Goal: Task Accomplishment & Management: Use online tool/utility

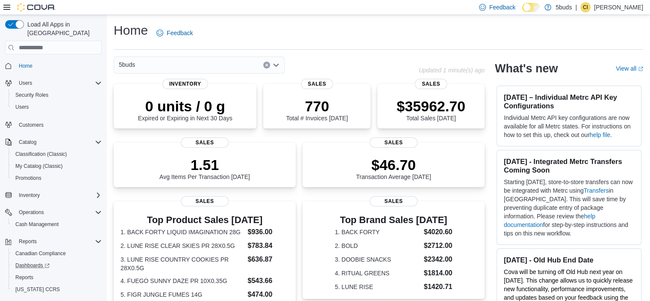
click at [20, 262] on link "Dashboards" at bounding box center [57, 265] width 97 height 12
click at [31, 274] on span "Reports" at bounding box center [24, 277] width 18 height 7
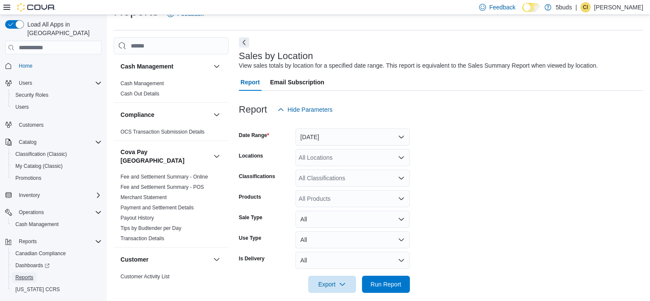
scroll to position [20, 0]
click at [348, 139] on button "Yesterday" at bounding box center [352, 136] width 115 height 17
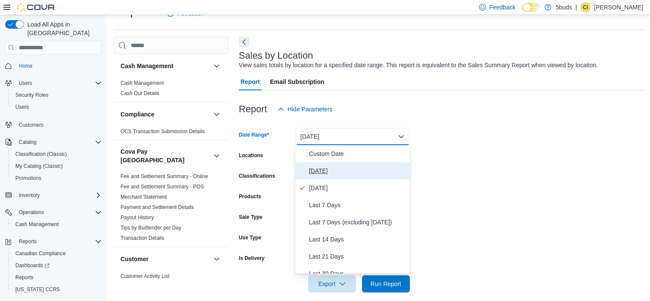
click at [322, 169] on span "Today" at bounding box center [357, 170] width 97 height 10
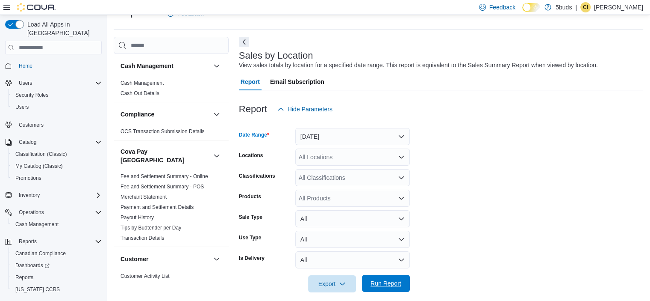
click at [388, 283] on span "Run Report" at bounding box center [386, 283] width 31 height 9
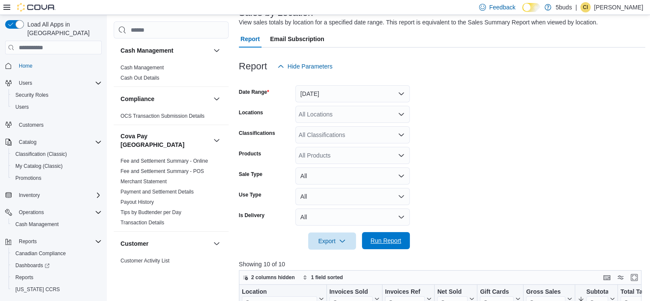
click at [409, 242] on button "Run Report" at bounding box center [386, 240] width 48 height 17
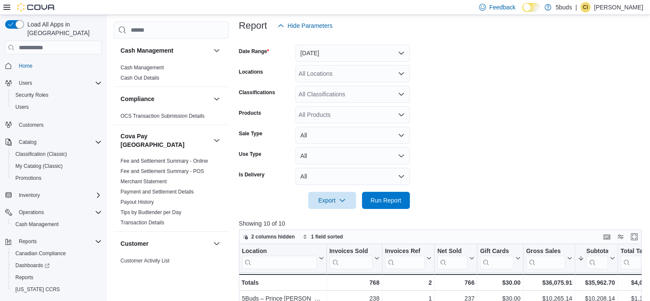
scroll to position [148, 0]
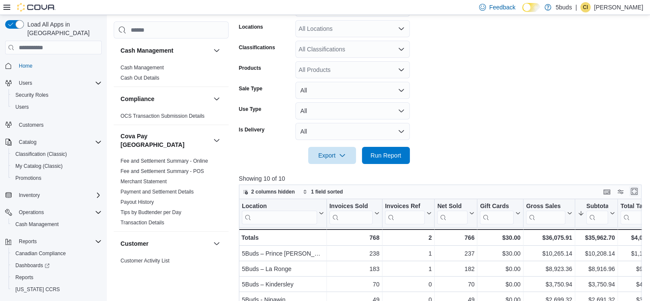
click at [638, 186] on div "2 columns hidden 1 field sorted" at bounding box center [440, 191] width 403 height 15
click at [639, 193] on button "Enter fullscreen" at bounding box center [634, 191] width 10 height 10
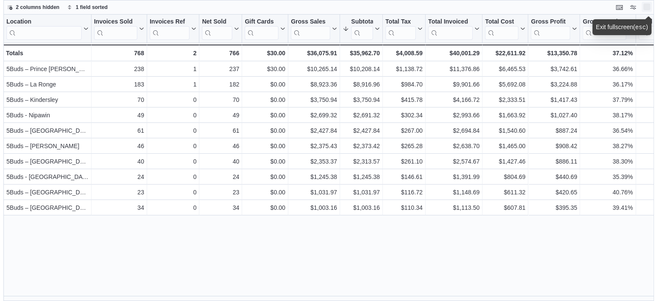
scroll to position [0, 0]
